Goal: Task Accomplishment & Management: Use online tool/utility

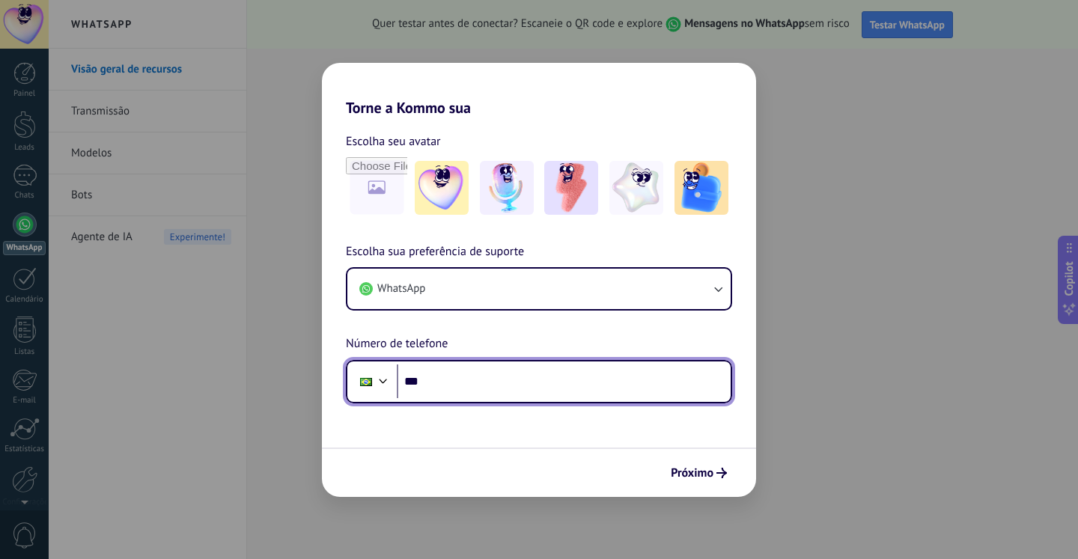
click at [465, 384] on input "***" at bounding box center [564, 381] width 334 height 34
type input "**********"
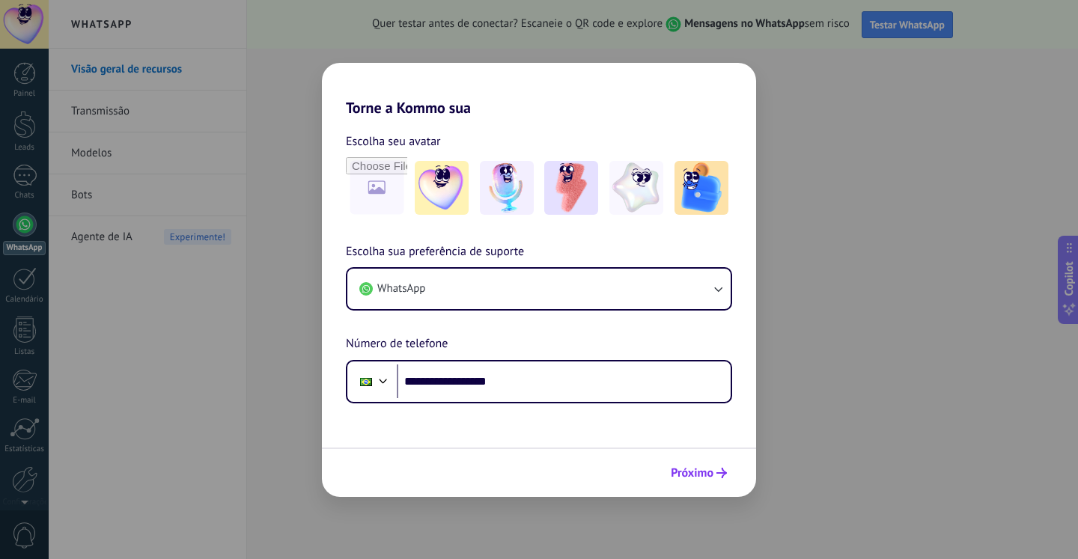
click at [715, 463] on button "Próximo" at bounding box center [699, 472] width 70 height 25
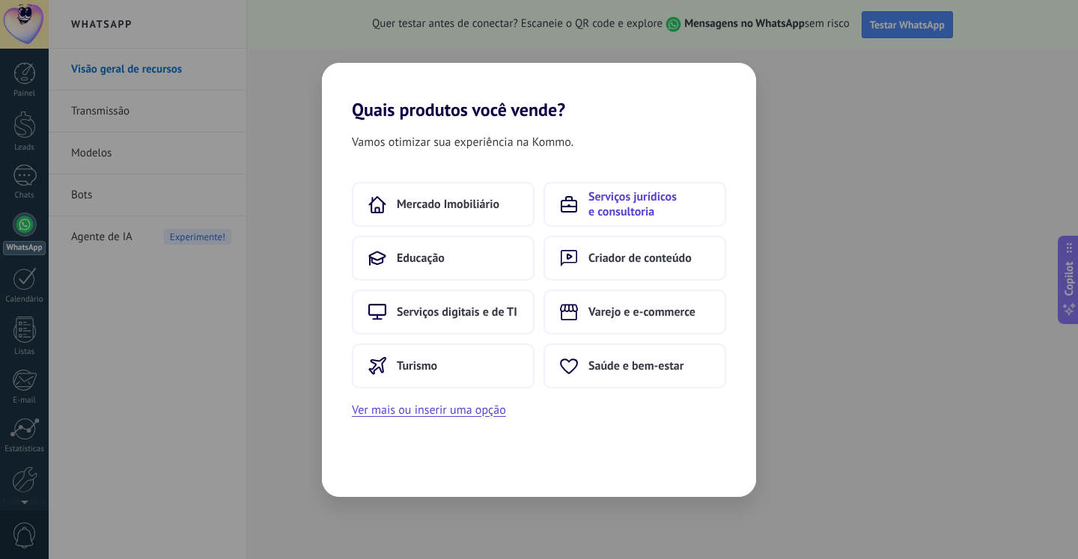
click at [635, 209] on span "Serviços jurídicos e consultoria" at bounding box center [648, 204] width 121 height 30
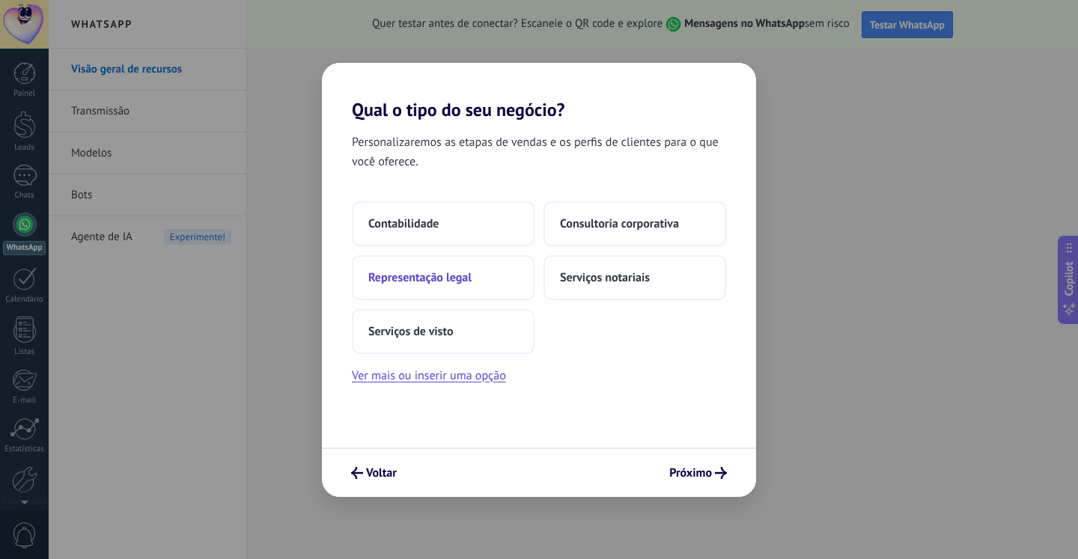
click at [483, 268] on button "Representação legal" at bounding box center [443, 277] width 183 height 45
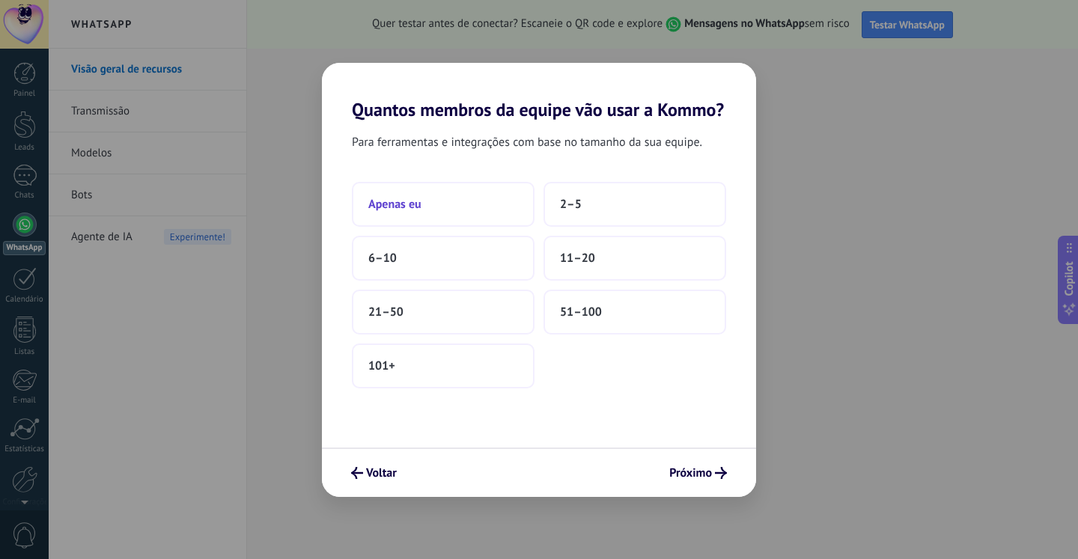
click at [462, 195] on button "Apenas eu" at bounding box center [443, 204] width 183 height 45
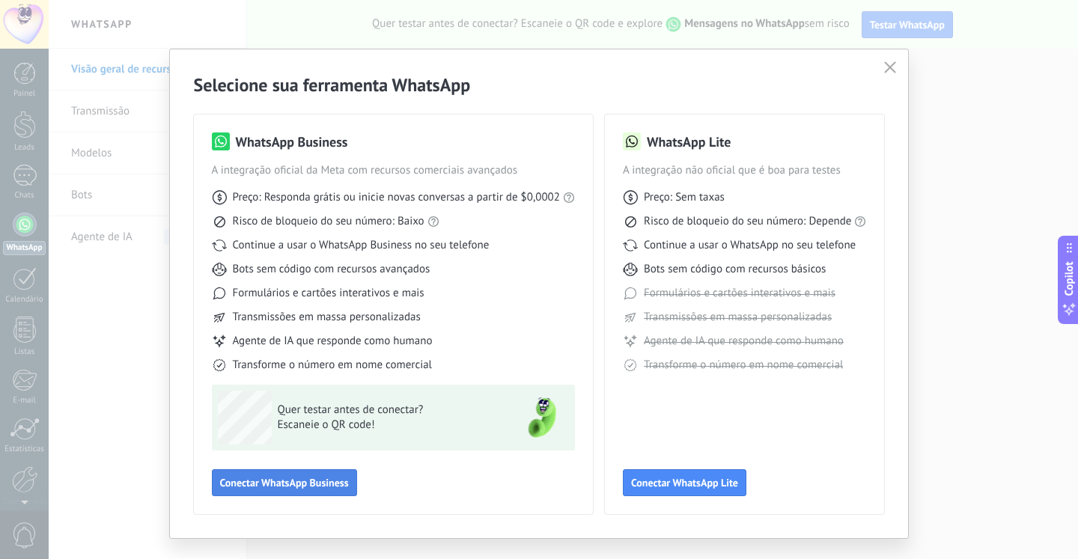
click at [292, 482] on span "Conectar WhatsApp Business" at bounding box center [284, 482] width 129 height 10
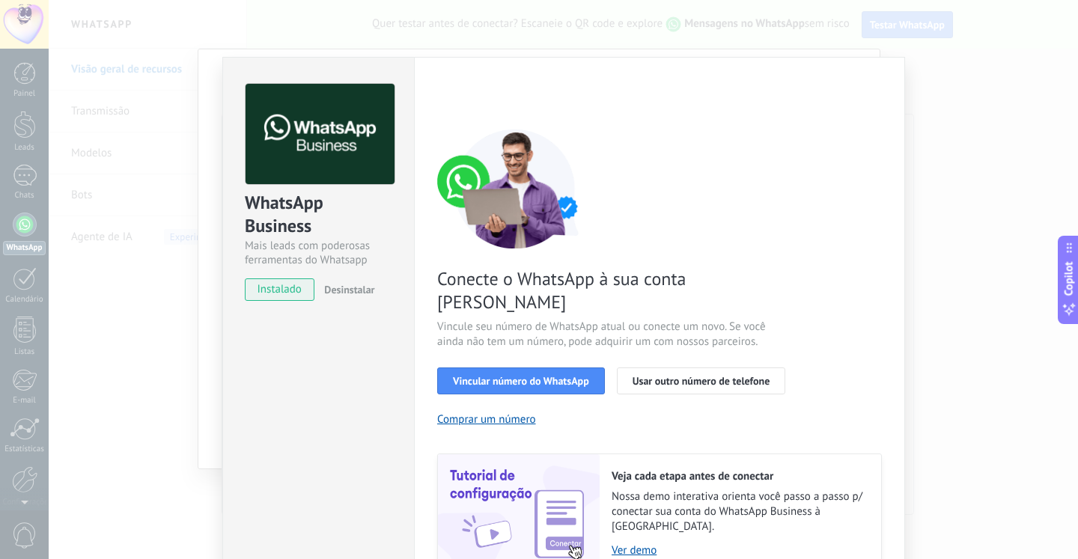
scroll to position [46, 0]
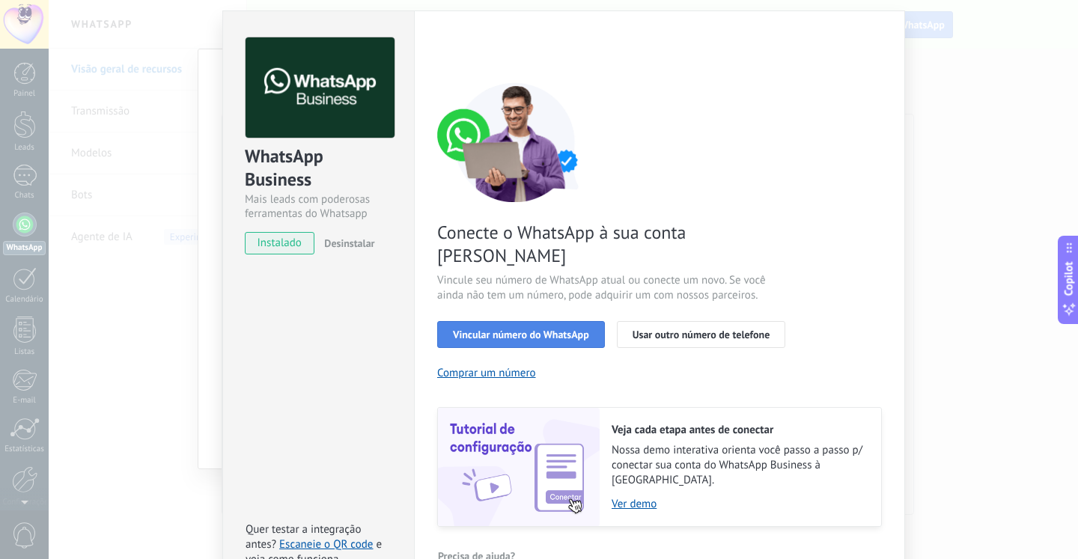
click at [524, 329] on span "Vincular número do WhatsApp" at bounding box center [521, 334] width 136 height 10
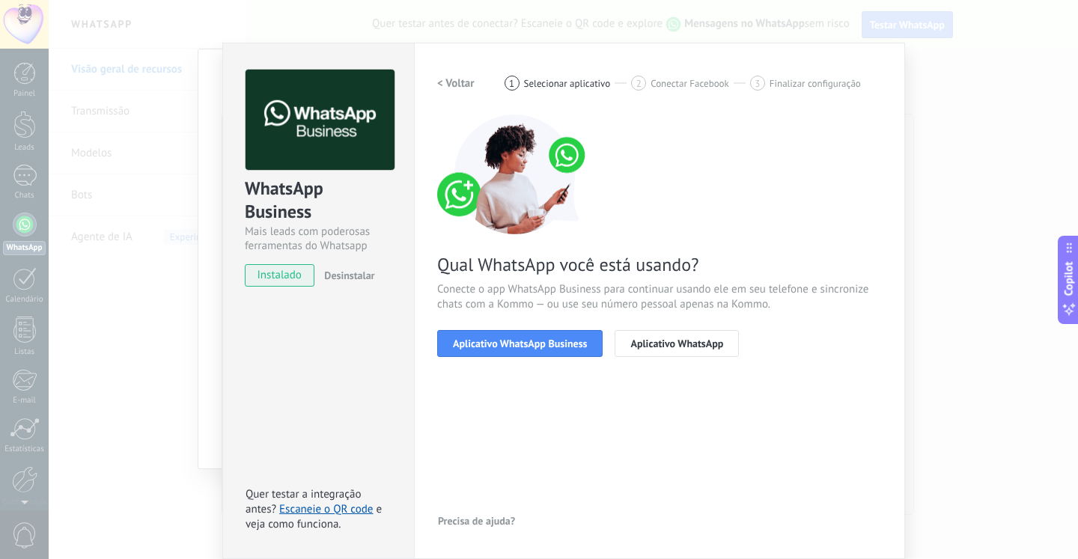
scroll to position [14, 0]
click at [535, 346] on span "Aplicativo WhatsApp Business" at bounding box center [520, 343] width 134 height 10
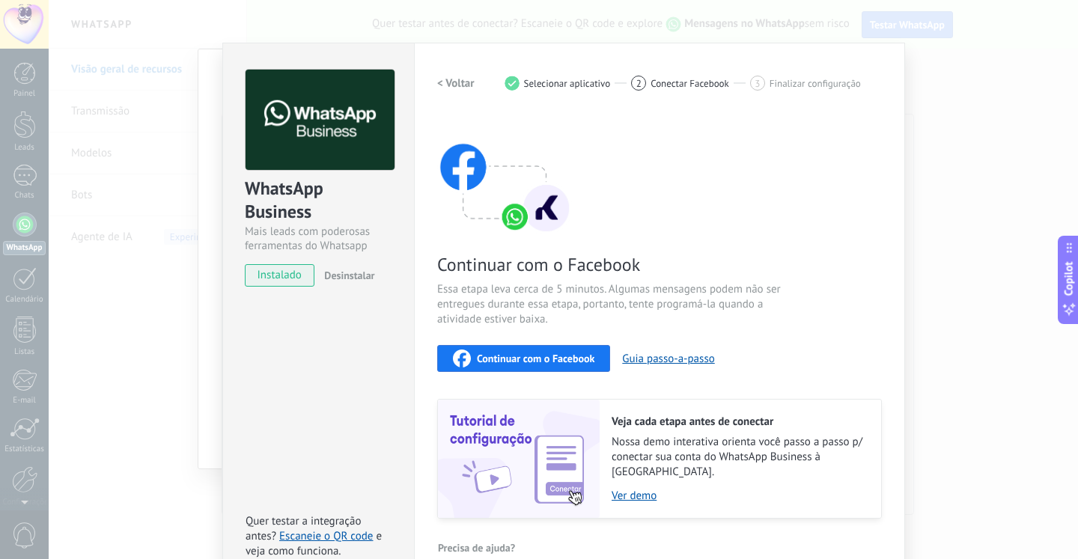
click at [543, 362] on span "Continuar com o Facebook" at bounding box center [535, 358] width 117 height 10
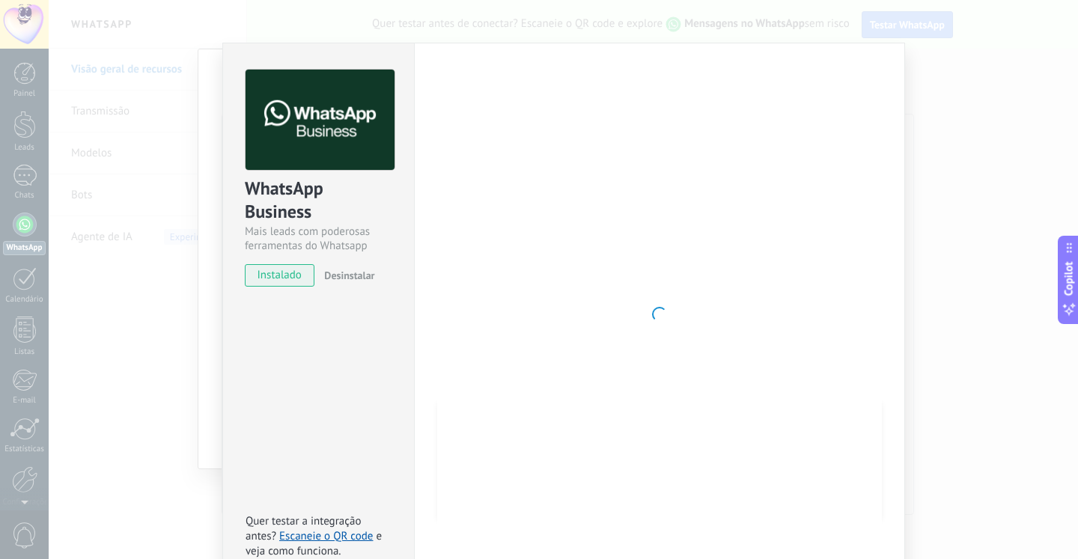
click at [656, 358] on div at bounding box center [659, 314] width 444 height 489
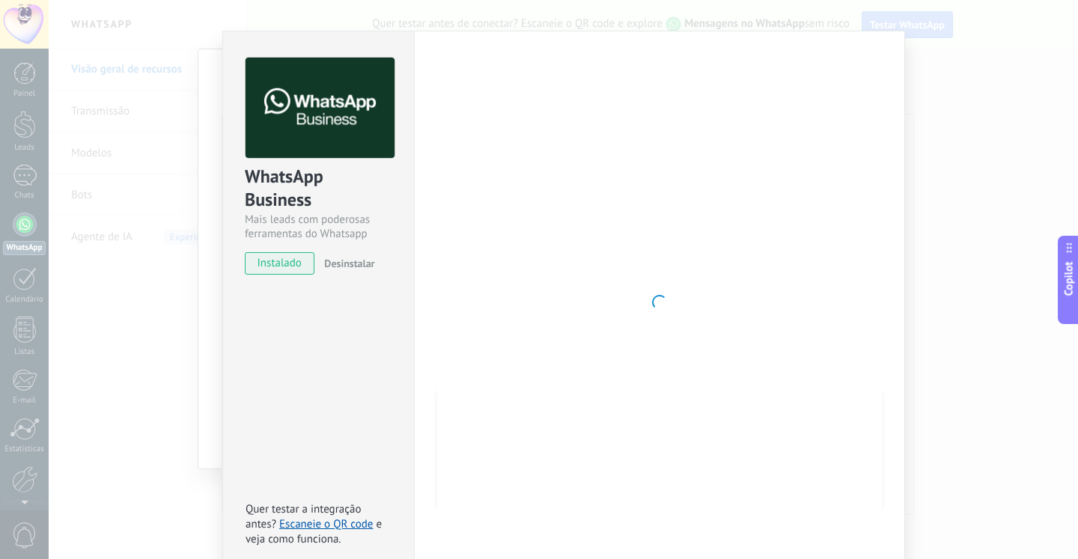
scroll to position [29, 0]
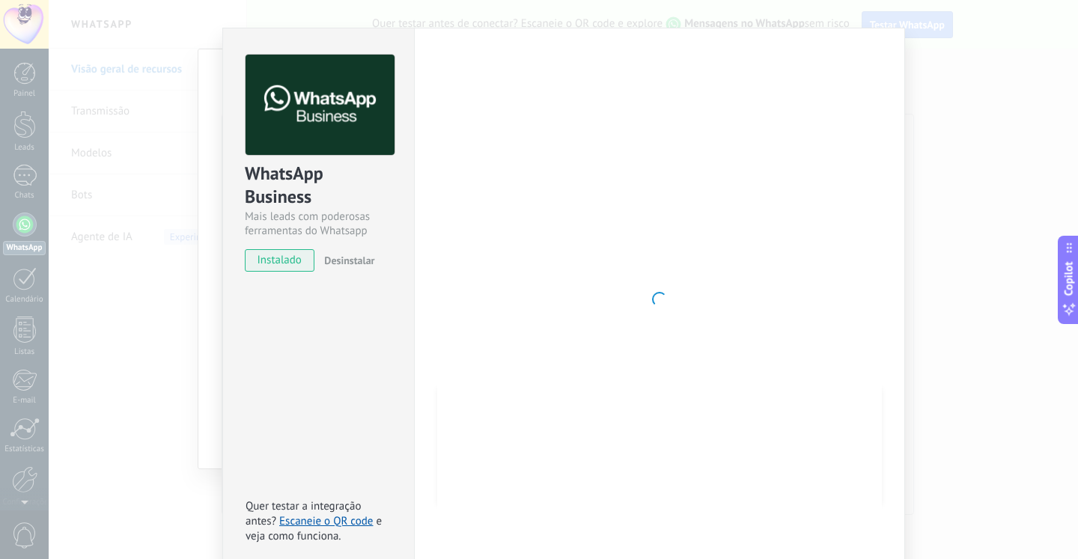
click at [692, 370] on div at bounding box center [659, 299] width 444 height 489
click at [1012, 103] on div "WhatsApp Business Mais leads com poderosas ferramentas do Whatsapp instalado De…" at bounding box center [563, 279] width 1029 height 559
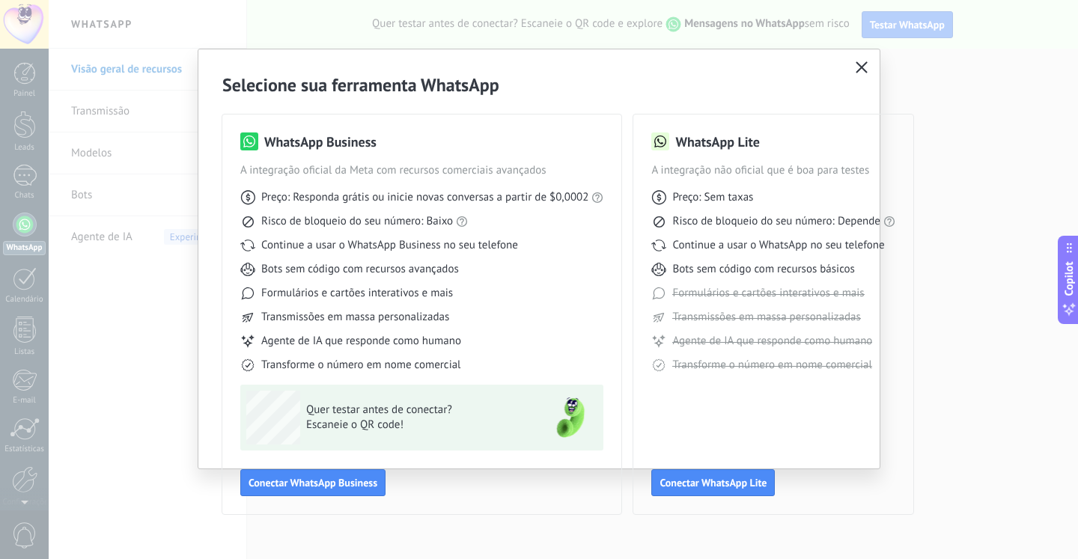
scroll to position [0, 0]
click at [331, 493] on button "Conectar WhatsApp Business" at bounding box center [312, 482] width 145 height 27
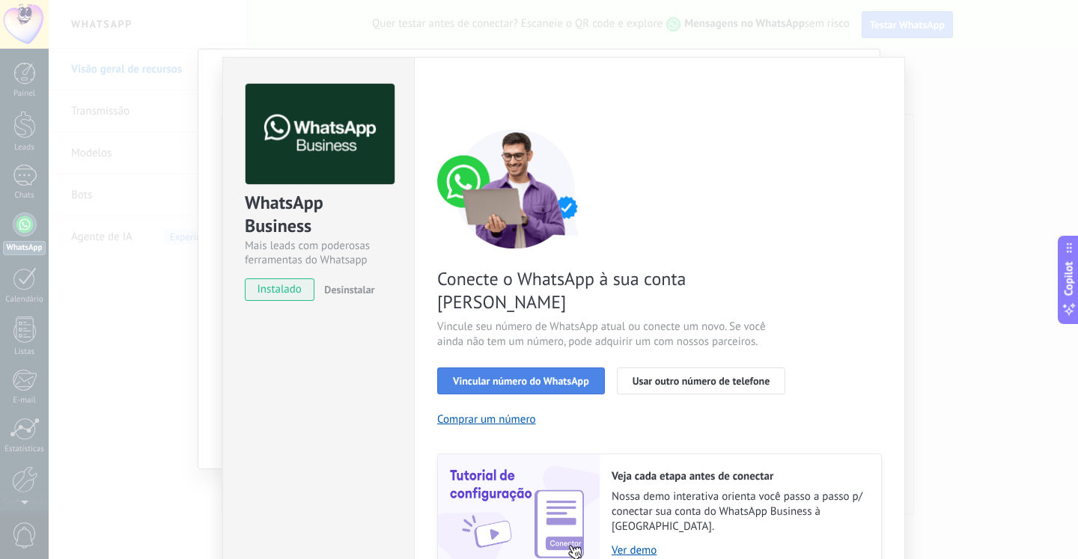
click at [537, 376] on span "Vincular número do WhatsApp" at bounding box center [521, 381] width 136 height 10
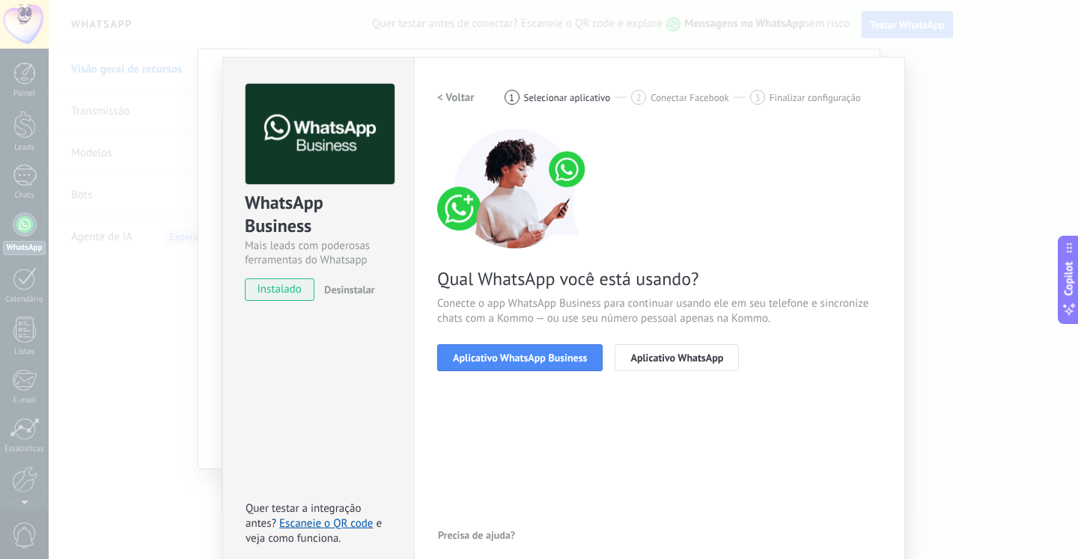
click at [537, 361] on span "Aplicativo WhatsApp Business" at bounding box center [520, 357] width 134 height 10
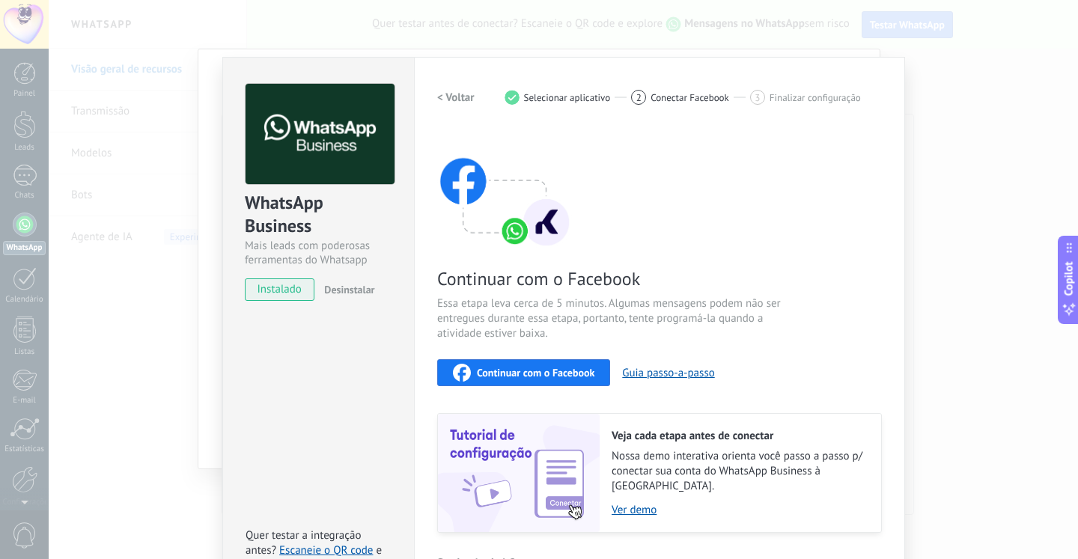
click at [534, 367] on span "Continuar com o Facebook" at bounding box center [535, 372] width 117 height 10
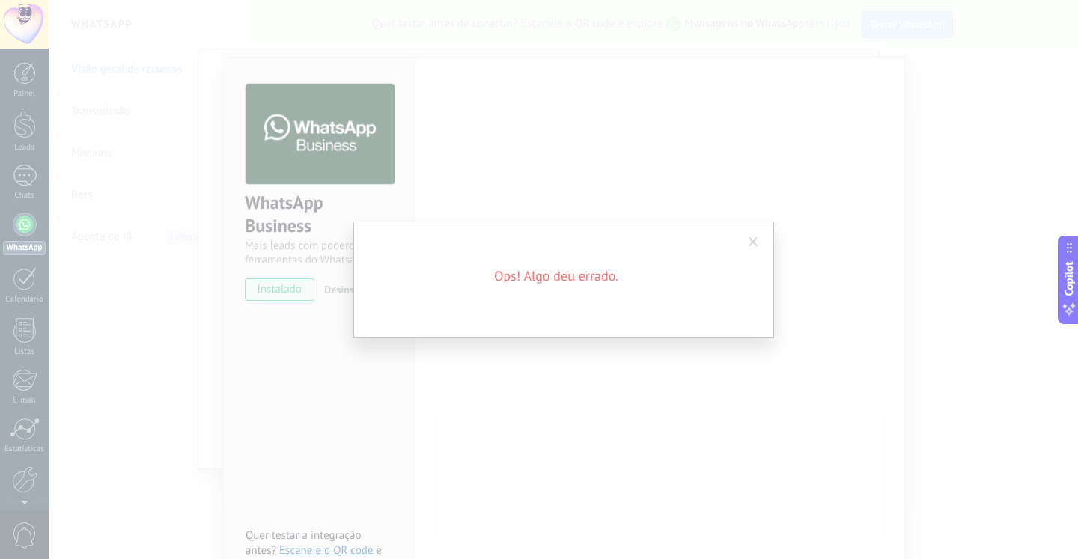
click at [748, 241] on span at bounding box center [753, 242] width 10 height 10
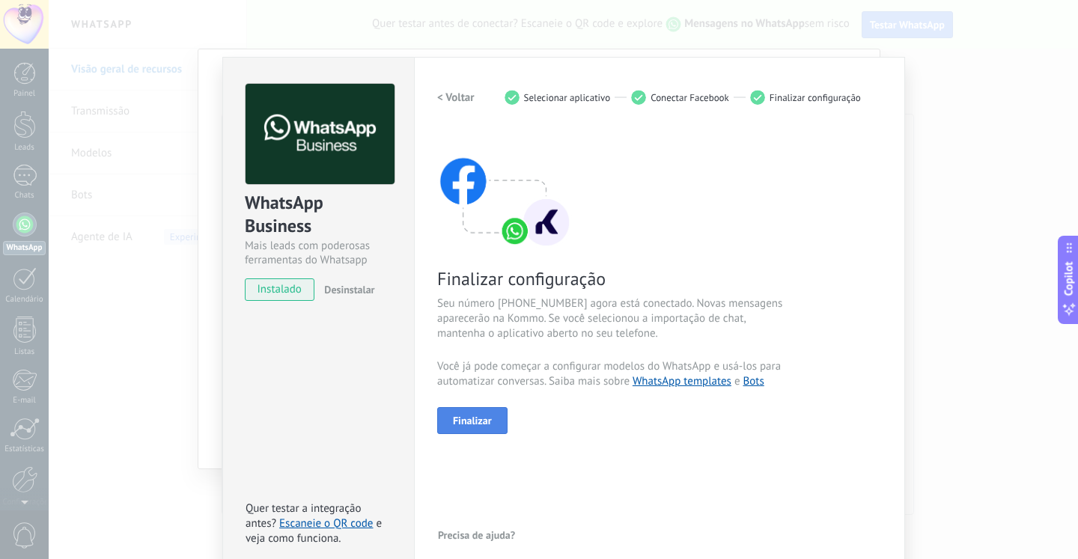
click at [494, 425] on button "Finalizar" at bounding box center [472, 420] width 70 height 27
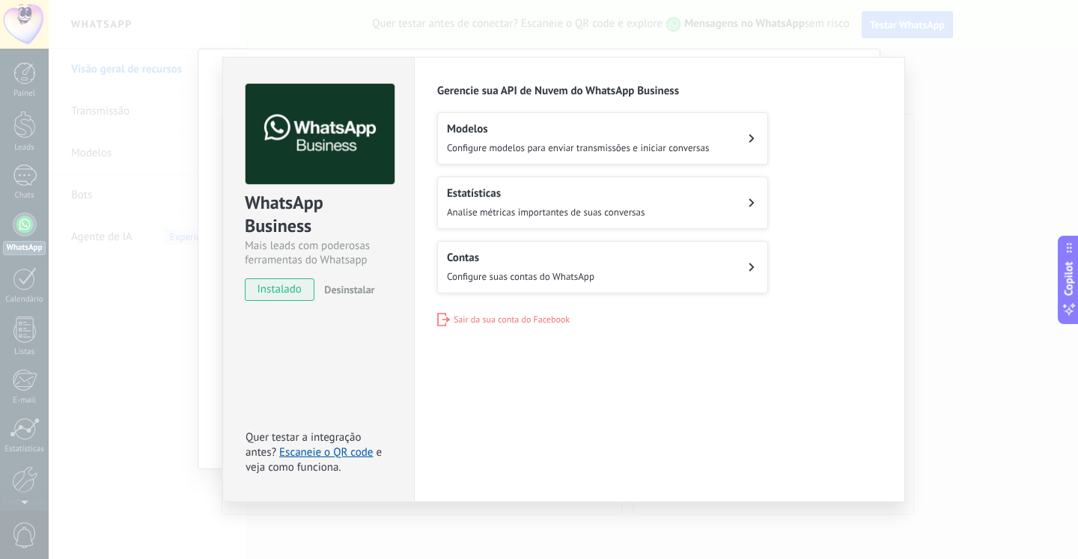
click at [367, 293] on span "Desinstalar" at bounding box center [349, 289] width 50 height 13
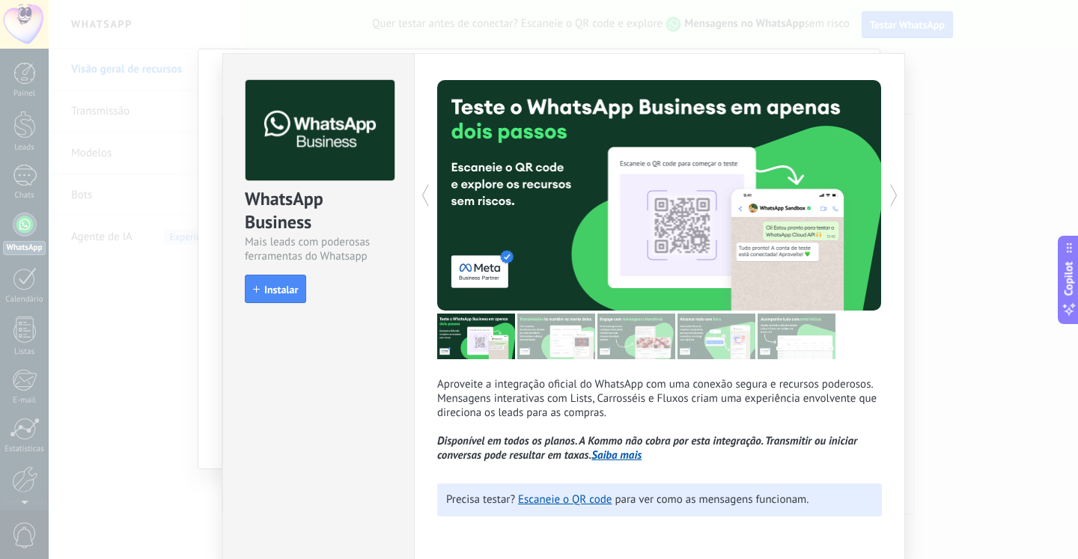
click at [943, 171] on div "WhatsApp Business Mais leads com poderosas ferramentas do Whatsapp install Inst…" at bounding box center [563, 279] width 1029 height 559
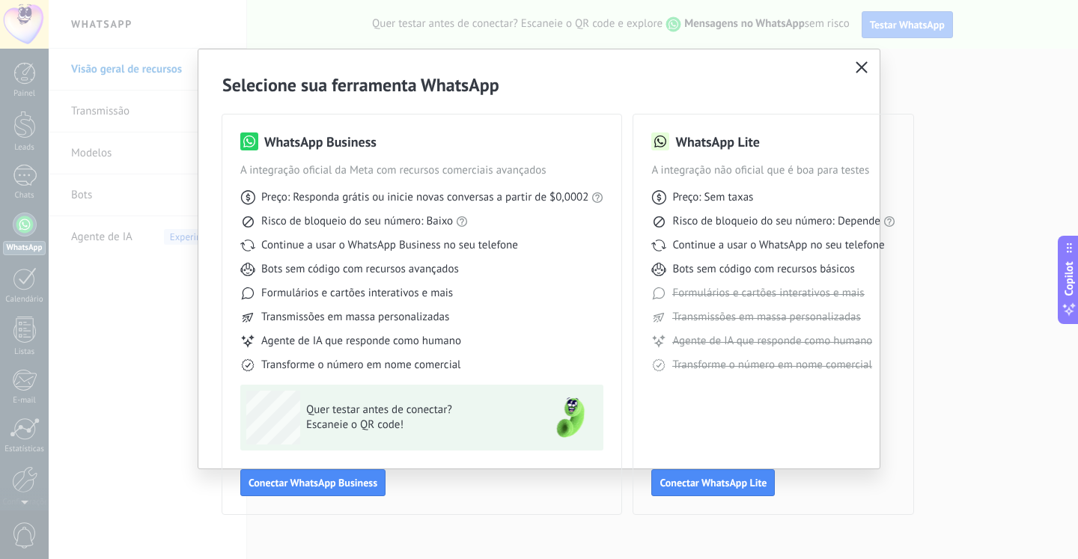
click at [856, 58] on button "button" at bounding box center [861, 68] width 19 height 21
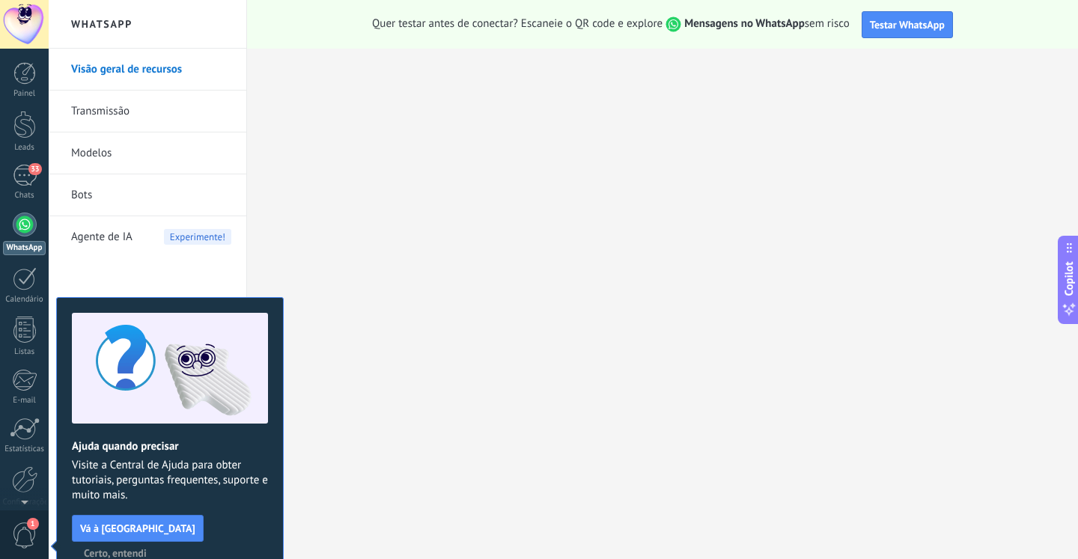
click at [24, 234] on div at bounding box center [25, 225] width 24 height 24
click at [25, 182] on div "33" at bounding box center [25, 176] width 24 height 22
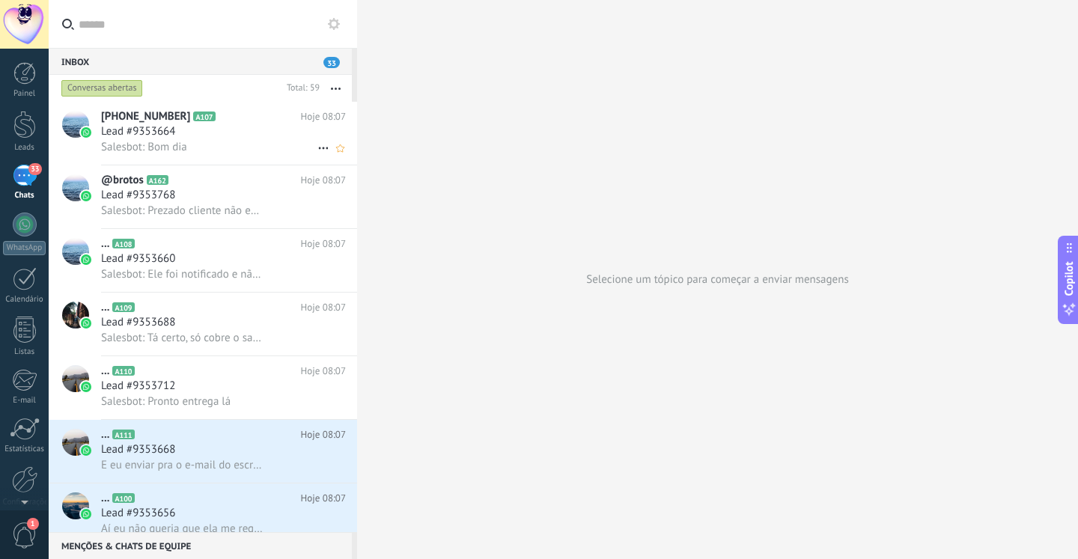
click at [196, 144] on div "Salesbot: Bom dia" at bounding box center [223, 147] width 245 height 16
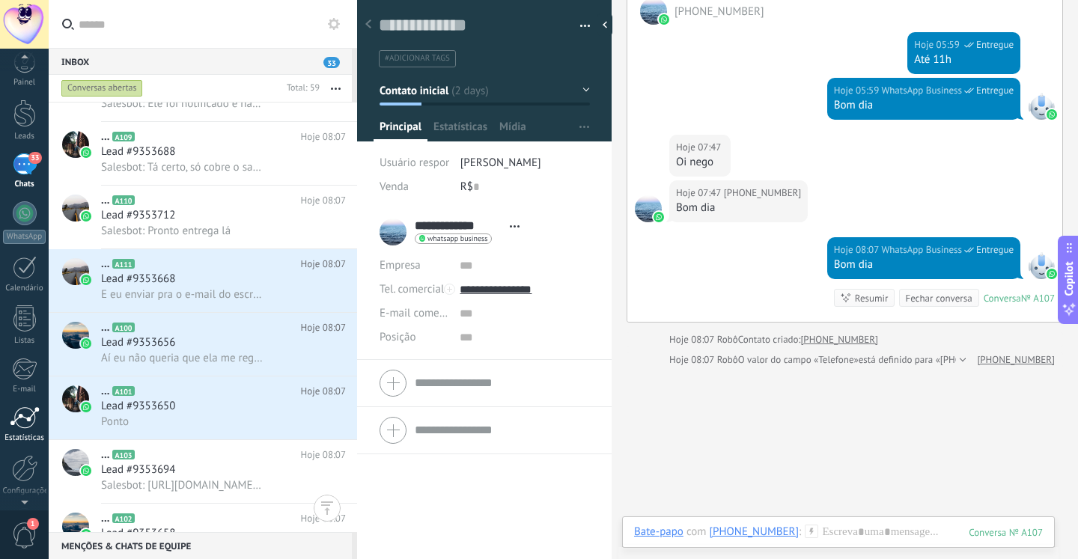
scroll to position [64, 0]
click at [22, 421] on div at bounding box center [24, 415] width 25 height 27
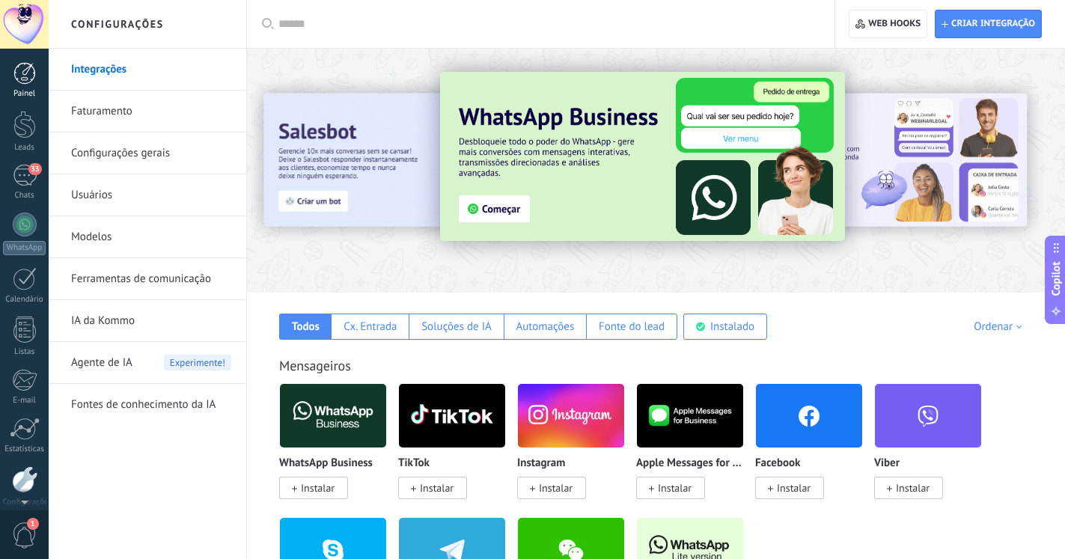
click at [21, 75] on div at bounding box center [24, 73] width 22 height 22
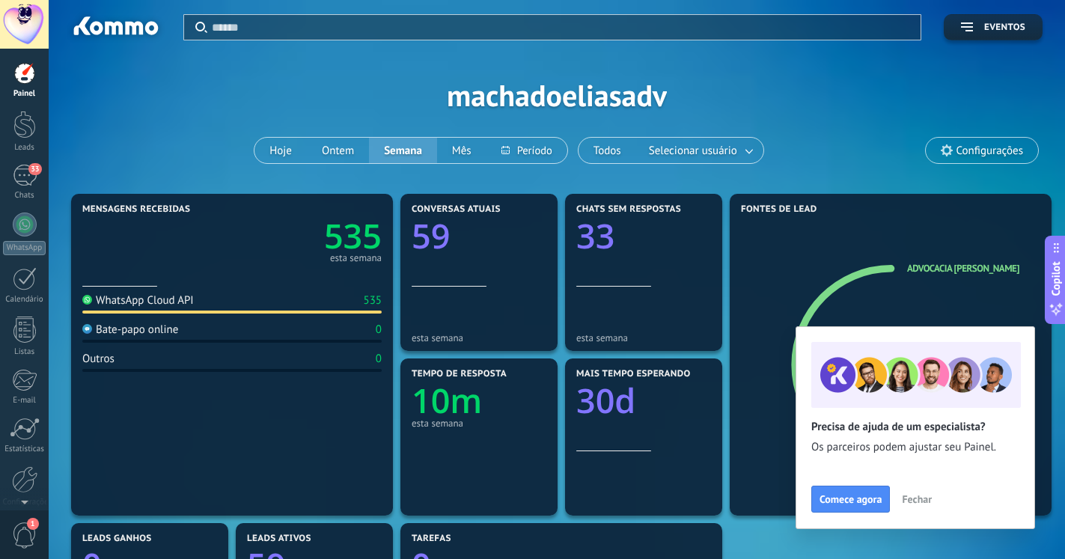
click at [980, 150] on span "Configurações" at bounding box center [989, 150] width 67 height 13
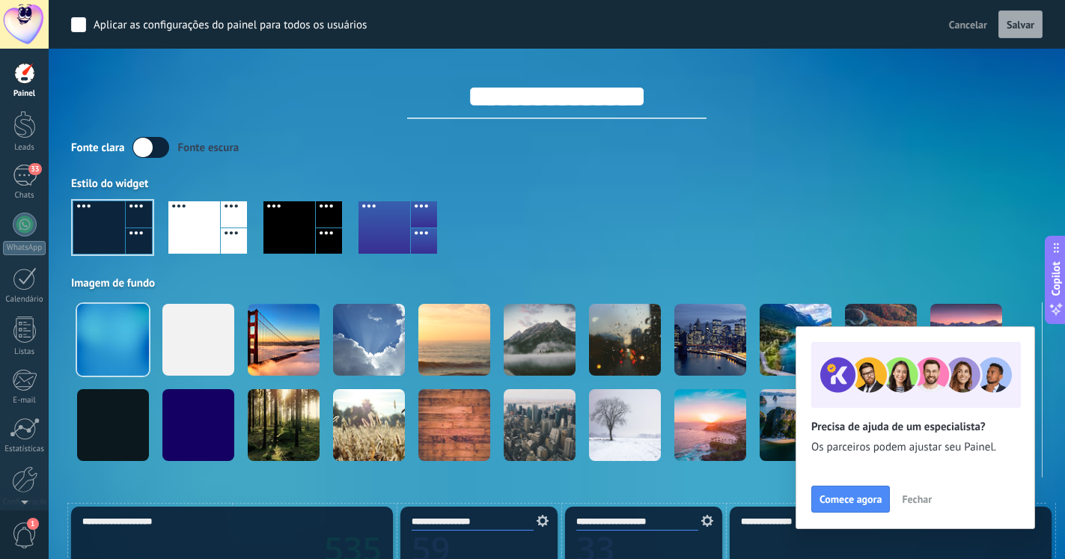
click at [911, 495] on span "Fechar" at bounding box center [917, 499] width 30 height 10
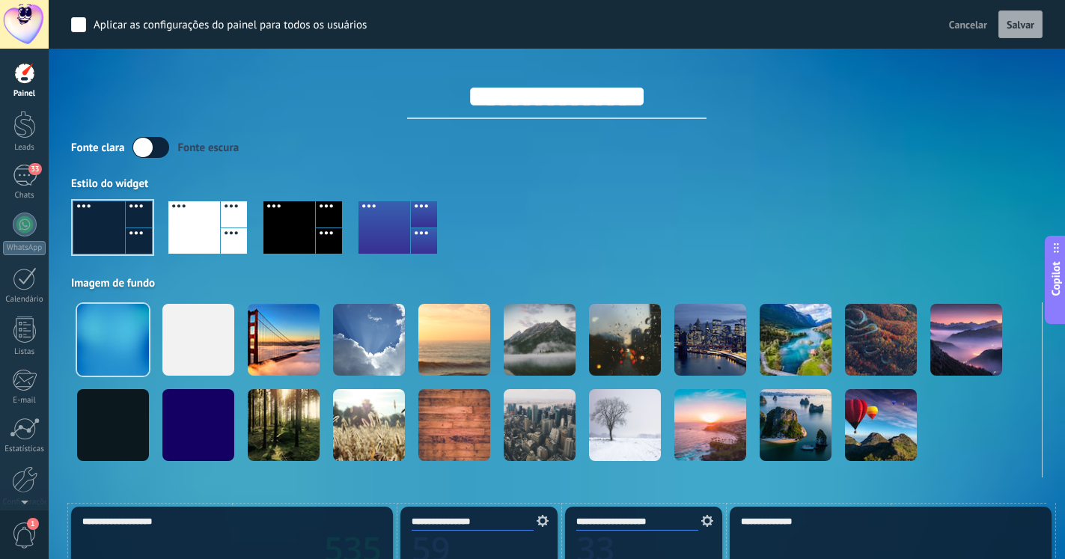
click at [961, 30] on span "Cancelar" at bounding box center [968, 24] width 38 height 13
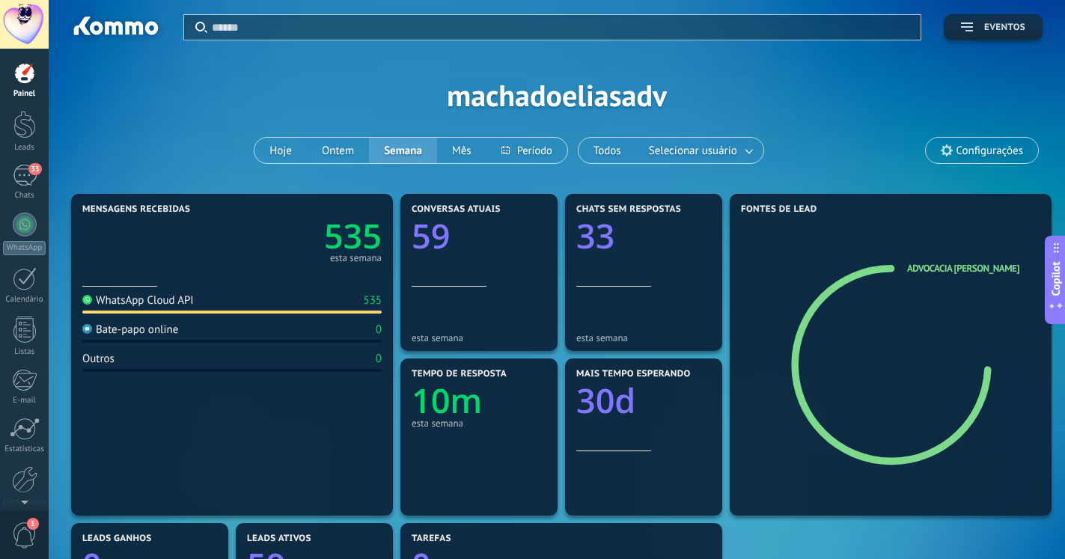
click at [977, 34] on button "Eventos" at bounding box center [993, 27] width 99 height 26
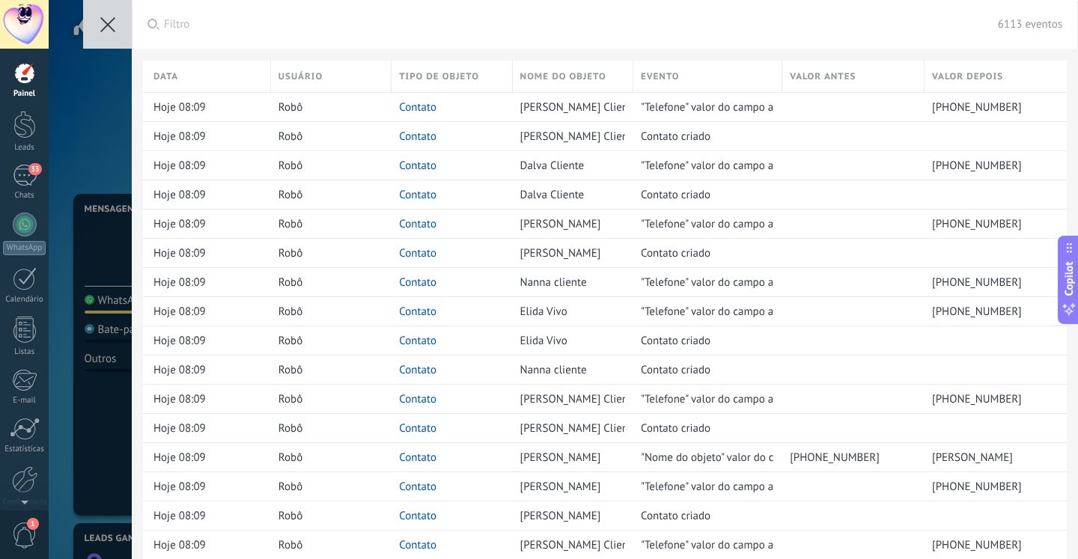
click at [111, 21] on use at bounding box center [107, 24] width 15 height 15
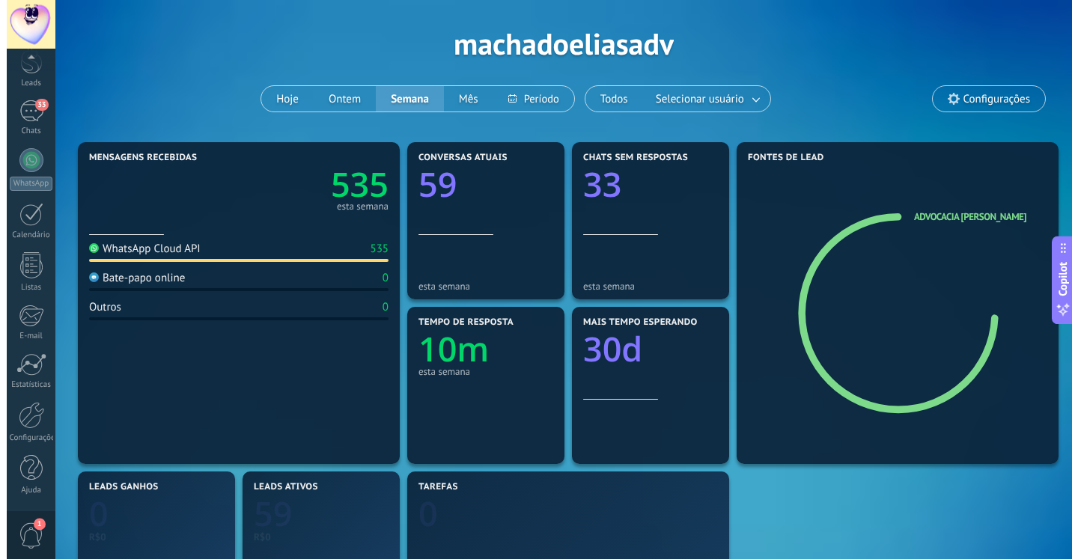
scroll to position [76, 0]
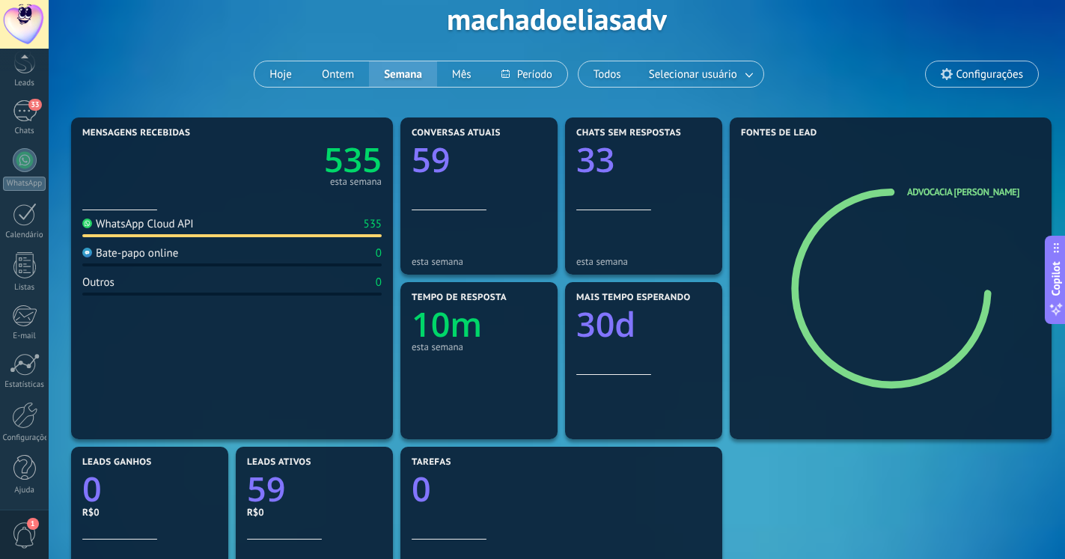
click at [28, 527] on span "1" at bounding box center [33, 524] width 12 height 12
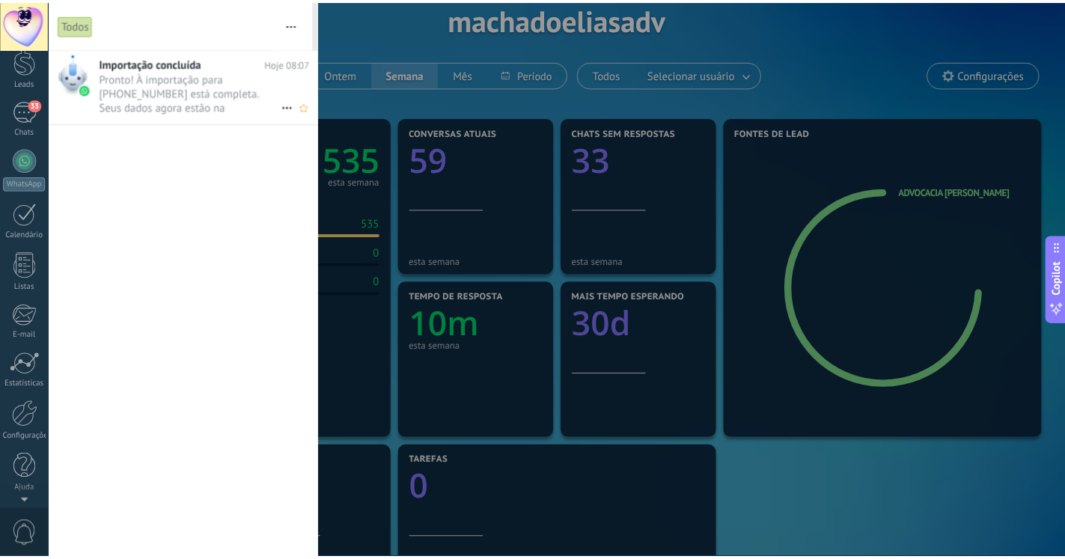
scroll to position [0, 0]
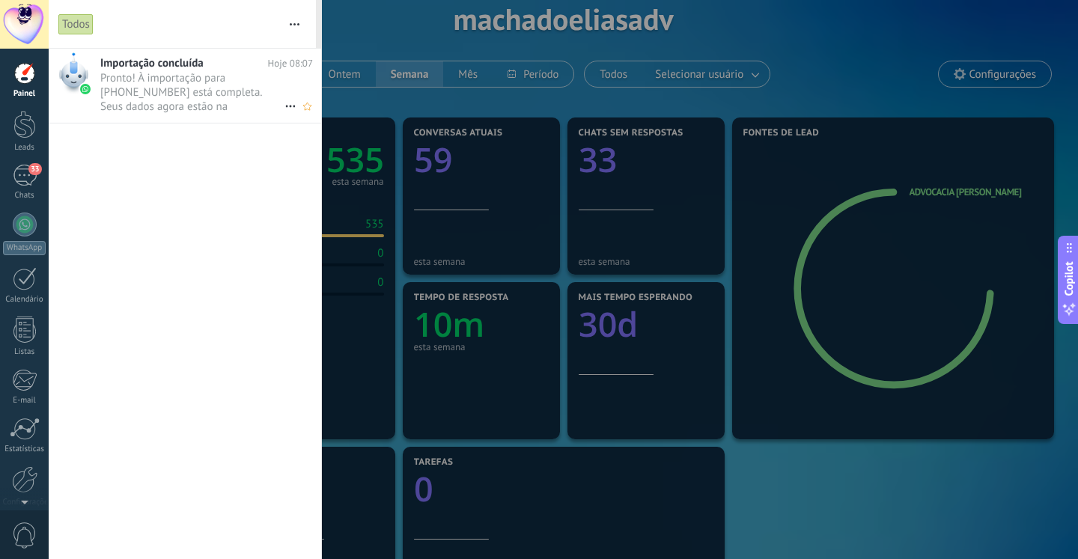
click at [225, 93] on span "Pronto! À importação para [PHONE_NUMBER] está completa. Seus dados agora estão …" at bounding box center [192, 92] width 184 height 42
click at [281, 103] on icon at bounding box center [290, 106] width 18 height 18
click at [316, 111] on span "Remover" at bounding box center [320, 114] width 42 height 30
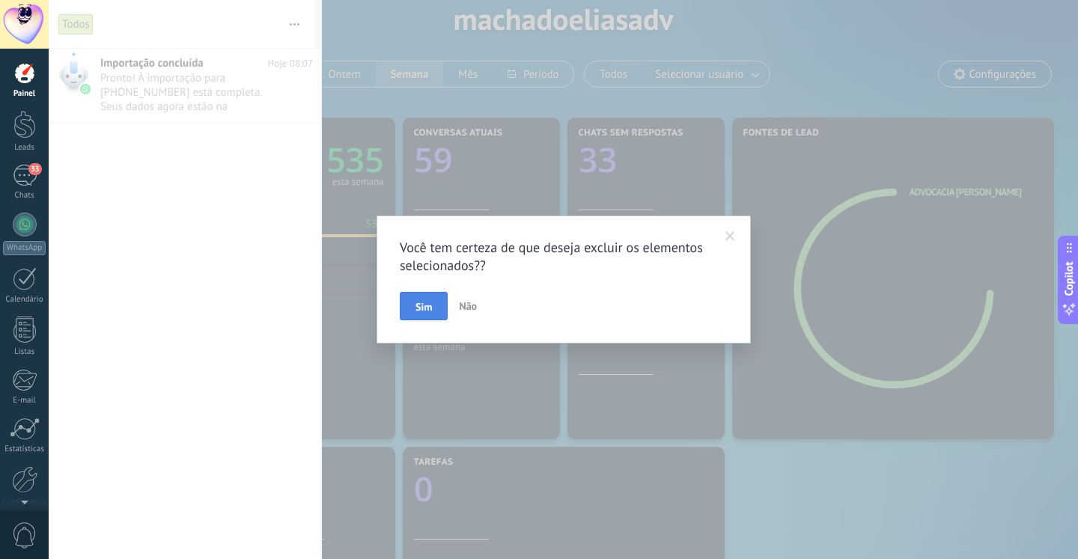
click at [436, 305] on button "Sim" at bounding box center [424, 306] width 48 height 28
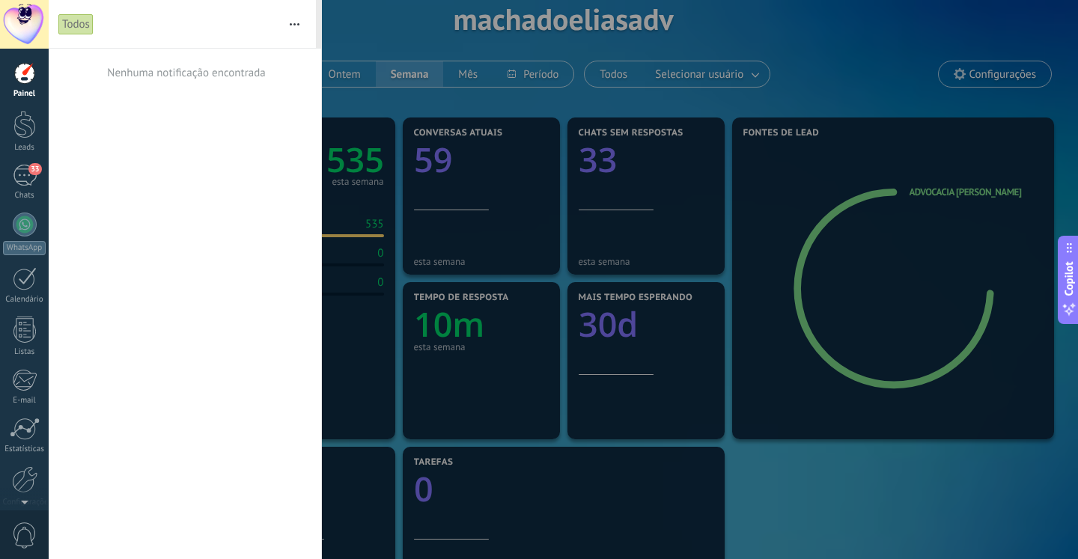
click at [374, 38] on div at bounding box center [539, 279] width 1078 height 559
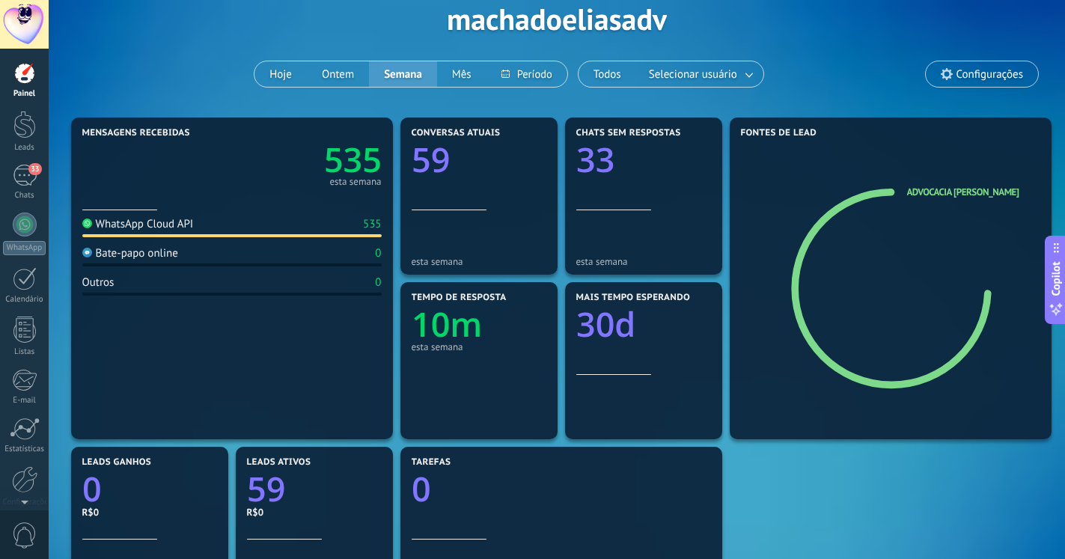
click at [576, 25] on div "Aplicar Eventos machadoeliasadv Hoje Ontem Semana Mês Todos Selecionar usuário …" at bounding box center [556, 19] width 971 height 190
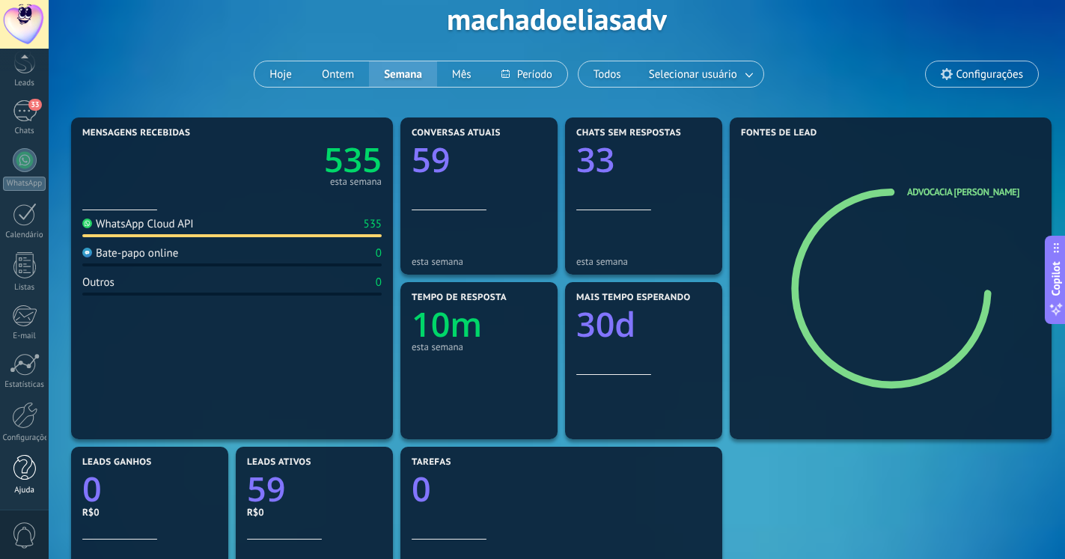
click at [16, 462] on div at bounding box center [24, 468] width 22 height 26
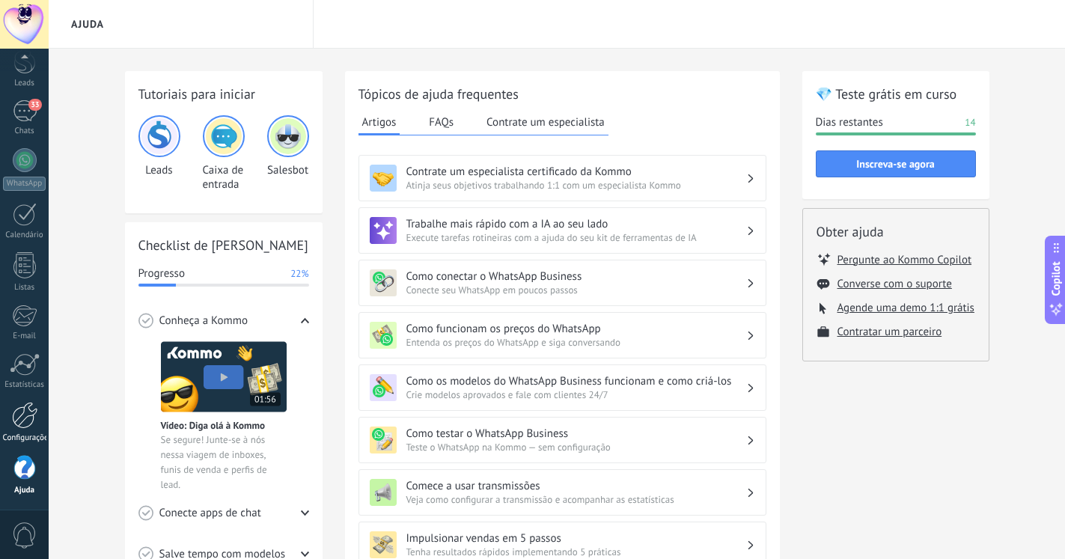
click at [14, 423] on div at bounding box center [24, 415] width 25 height 27
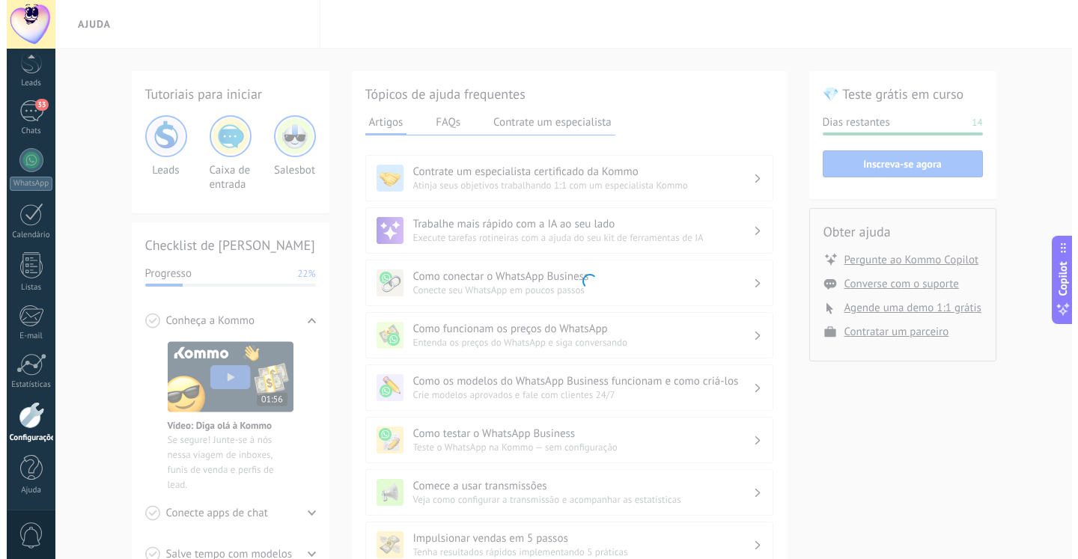
scroll to position [64, 0]
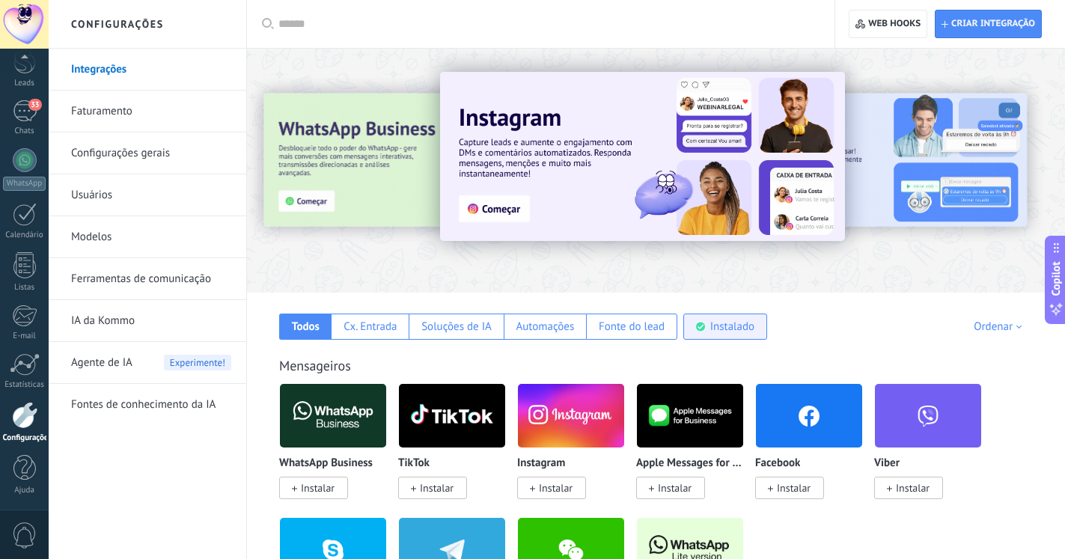
click at [746, 331] on div "Instalado" at bounding box center [732, 327] width 44 height 14
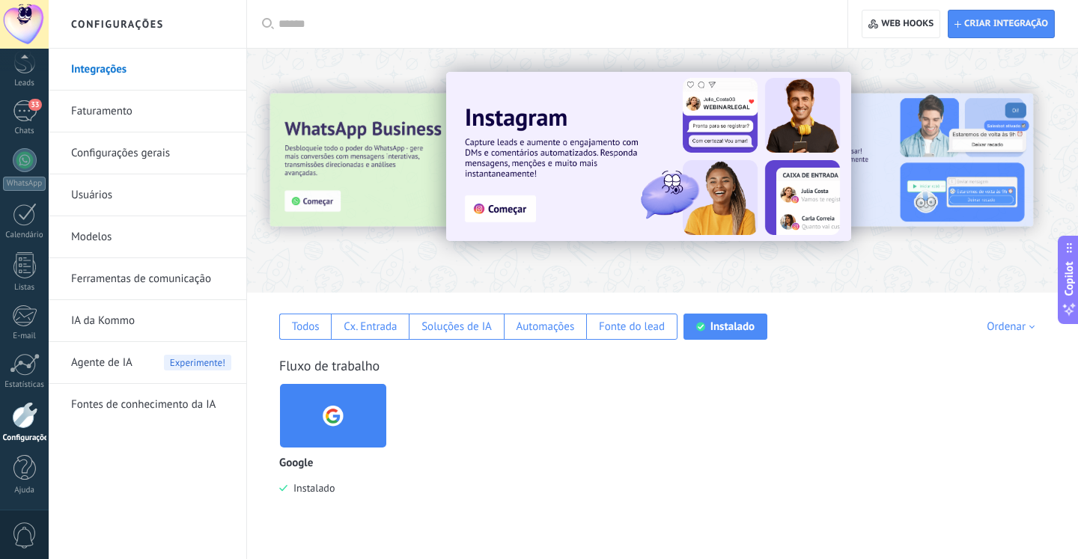
click at [305, 489] on span "Instalado" at bounding box center [310, 487] width 47 height 13
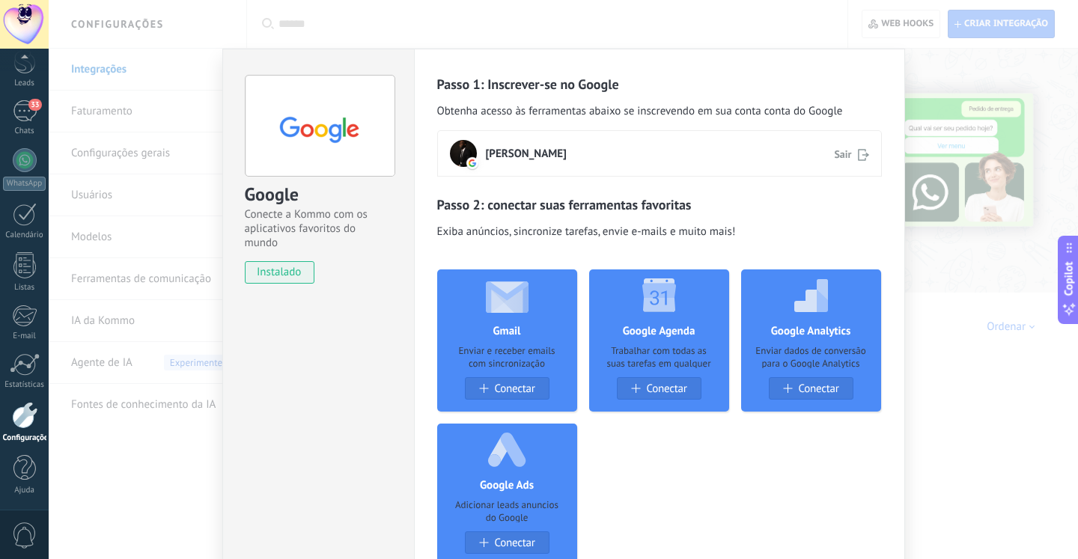
click at [842, 158] on span "Sair" at bounding box center [842, 154] width 17 height 14
click at [858, 153] on icon at bounding box center [863, 154] width 11 height 14
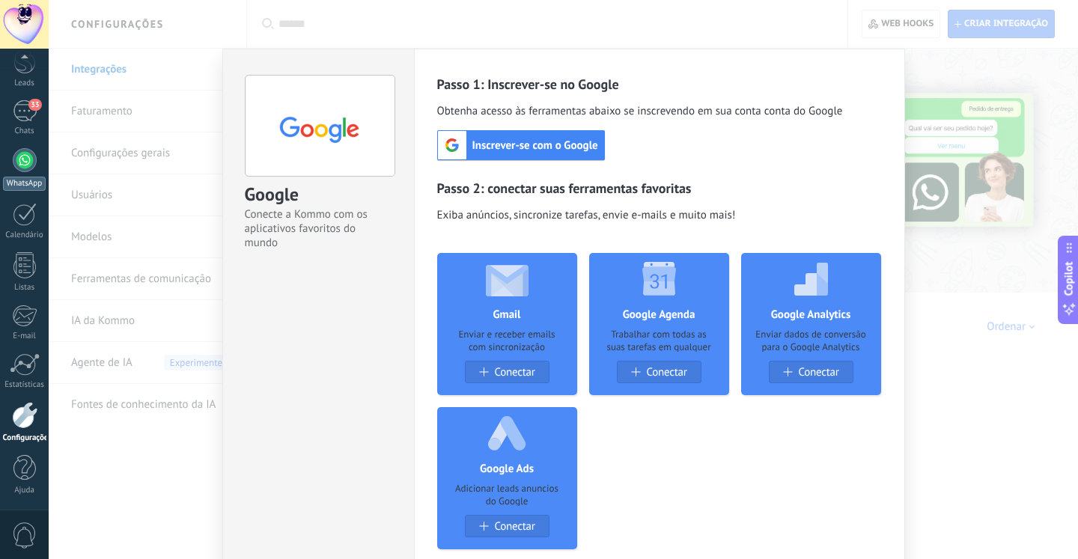
click at [22, 165] on div at bounding box center [25, 160] width 24 height 24
